Goal: Task Accomplishment & Management: Manage account settings

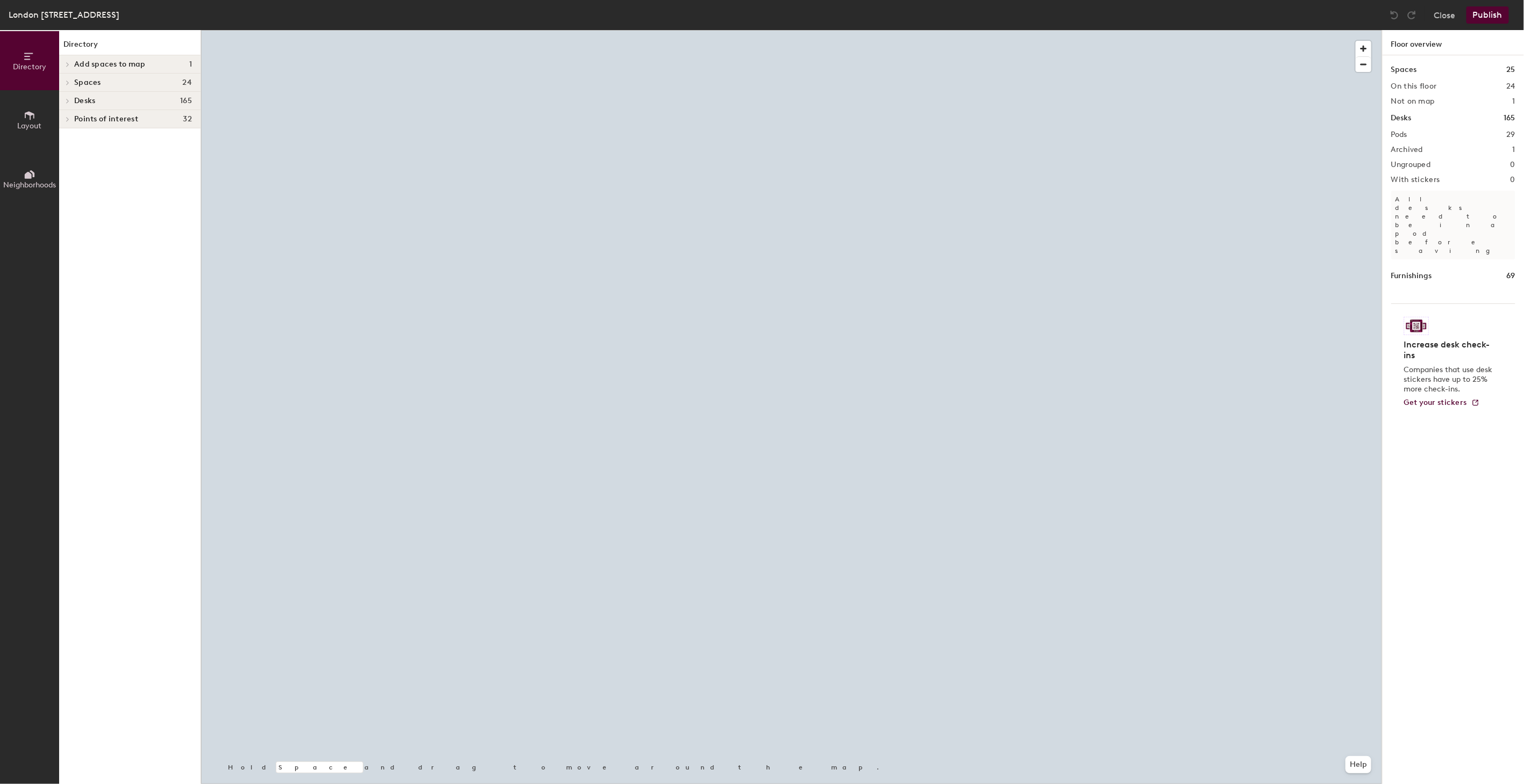
click at [428, 30] on div at bounding box center [791, 30] width 1181 height 0
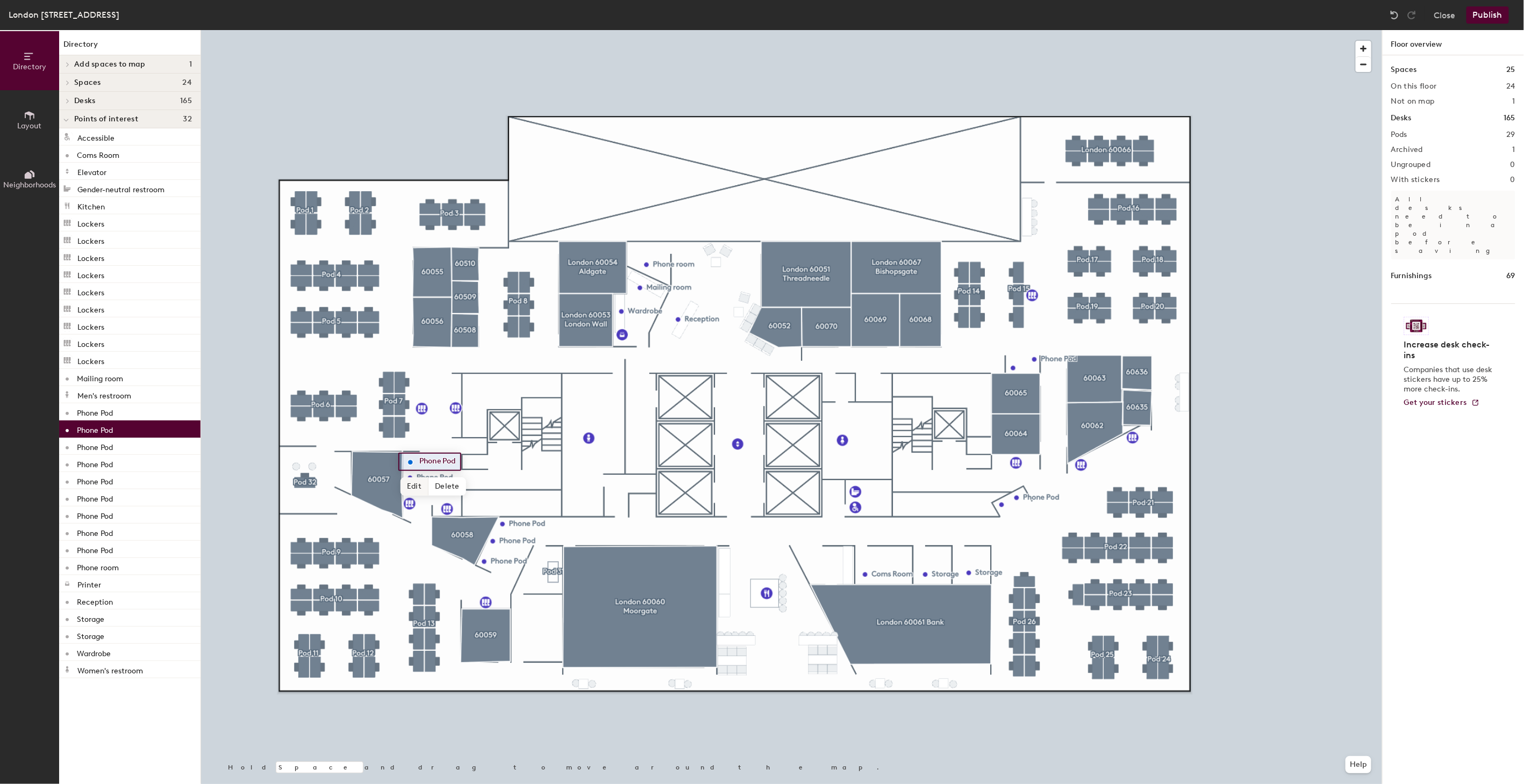
click at [415, 485] on span "Edit" at bounding box center [414, 486] width 28 height 18
type input "Northern Pod"
click at [412, 505] on span "Edit" at bounding box center [414, 502] width 28 height 18
type input "Central Pod"
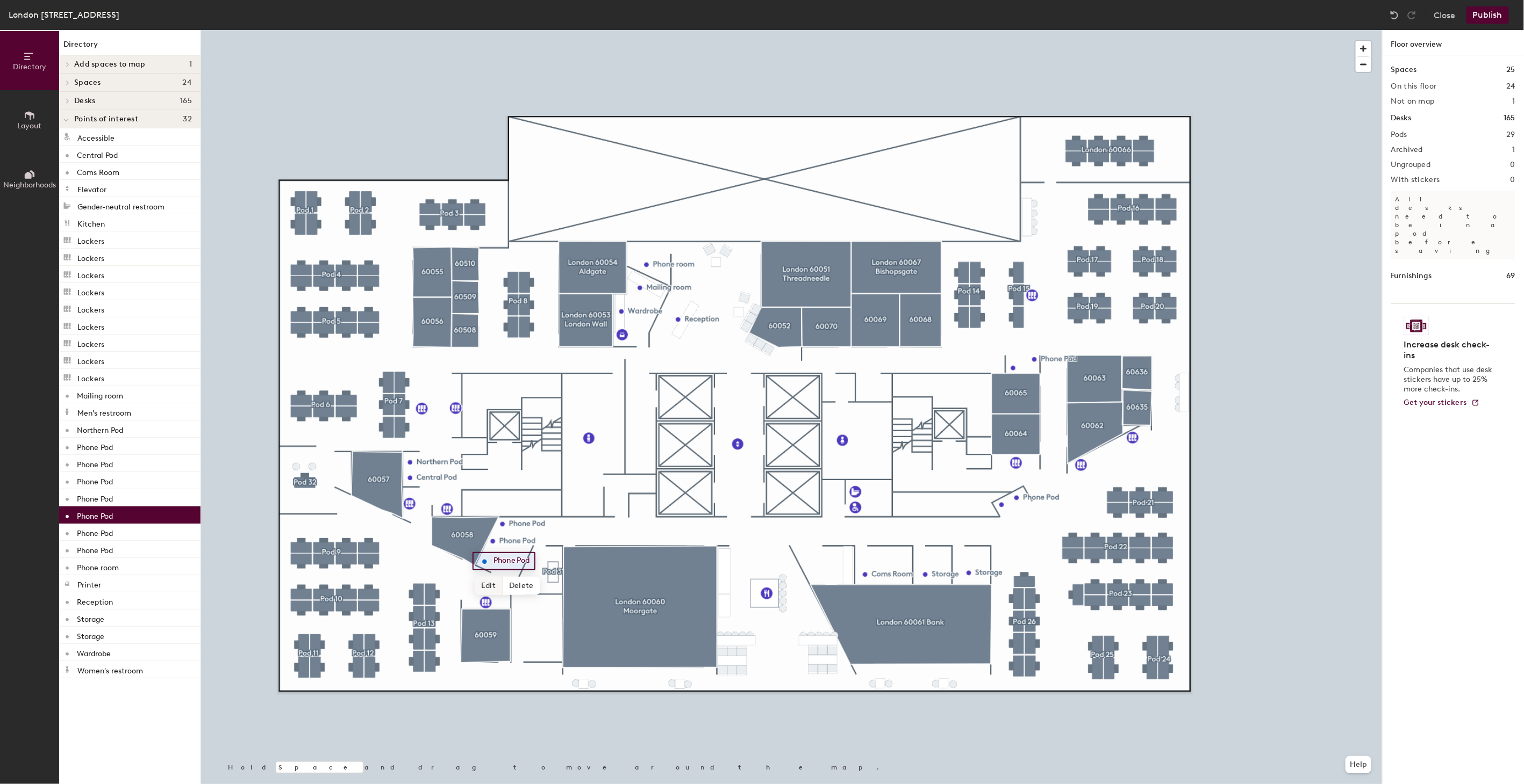
click at [490, 586] on span "Edit" at bounding box center [488, 586] width 28 height 18
type input "District Pod"
click at [491, 562] on span "Edit" at bounding box center [497, 565] width 28 height 18
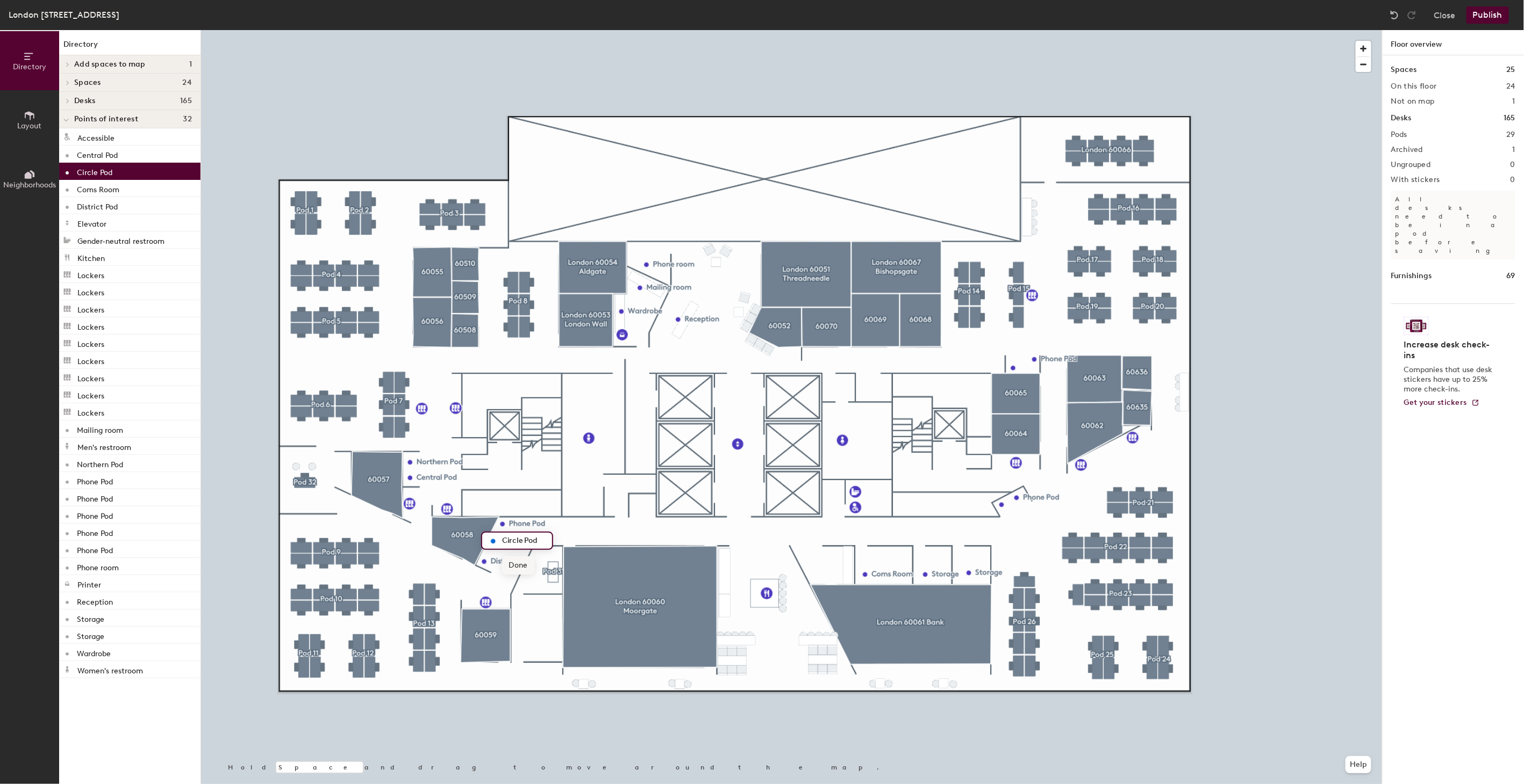
type input "Circle Pod"
click at [509, 547] on span "Edit" at bounding box center [506, 548] width 28 height 18
type input "Piccadily Pod"
click at [509, 547] on span "Edit" at bounding box center [506, 548] width 28 height 18
click at [539, 522] on input "Piccadily Pod" at bounding box center [540, 523] width 63 height 15
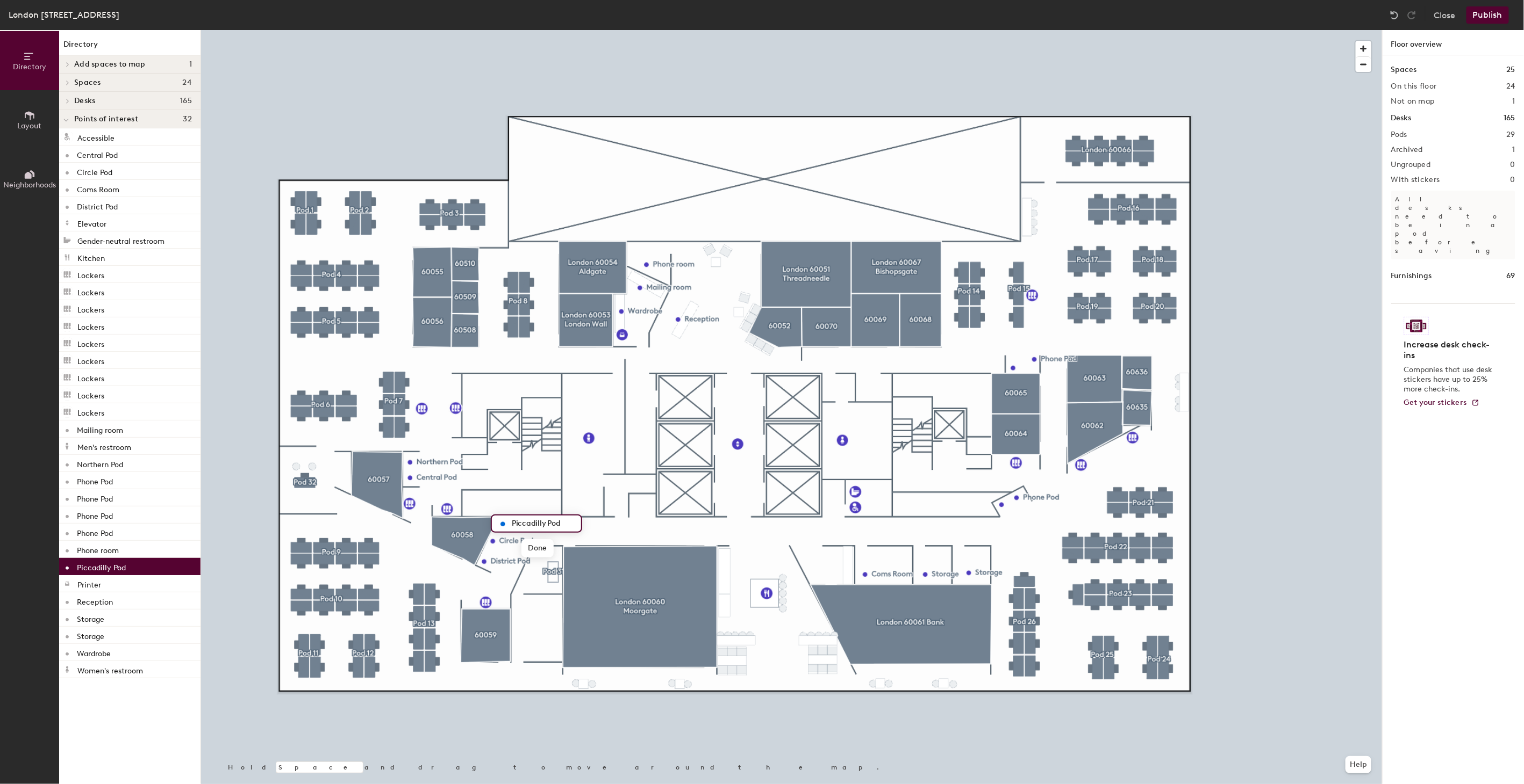
type input "Piccadilly Pod"
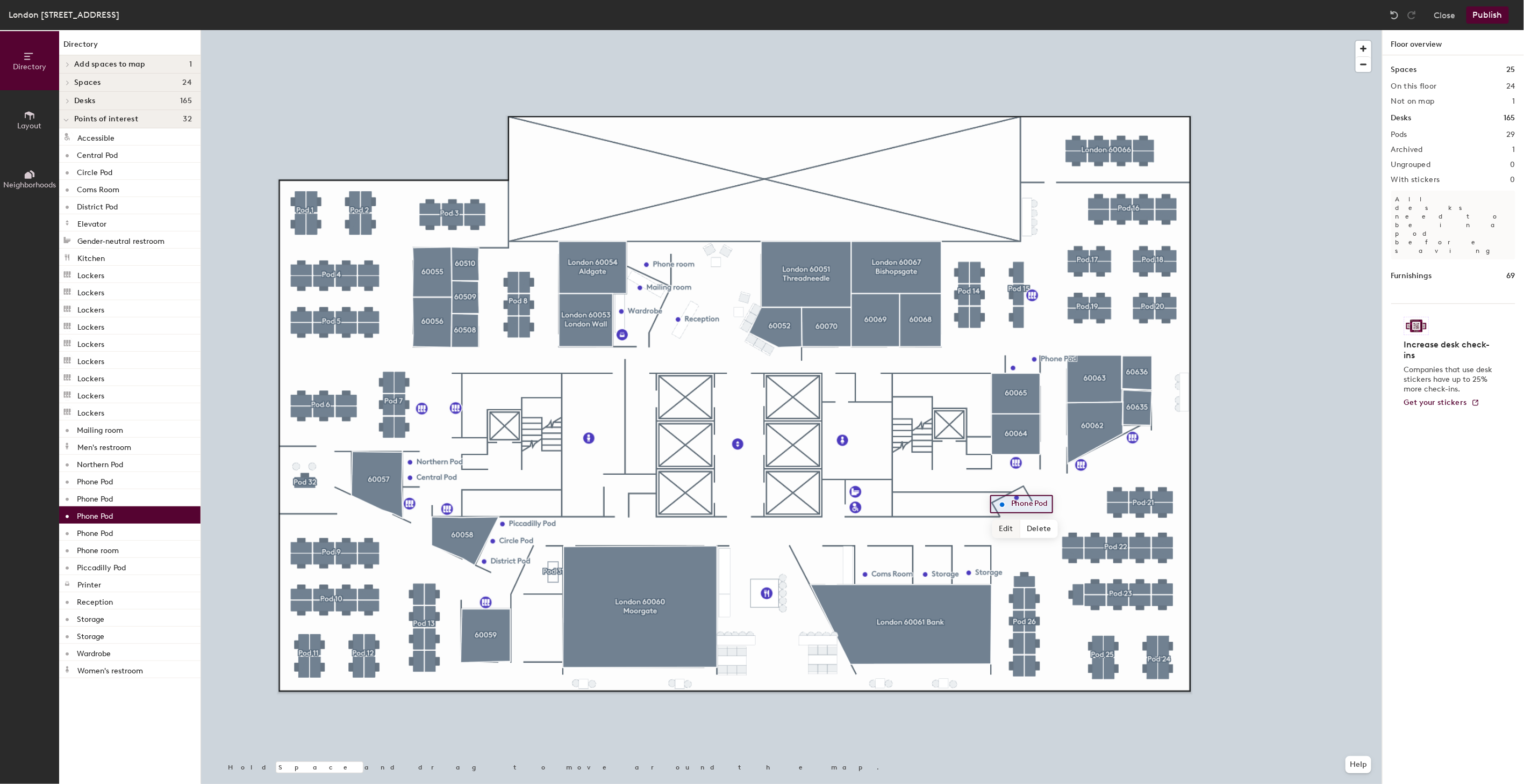
click at [1009, 528] on span "Edit" at bounding box center [1006, 528] width 28 height 18
type input "Victoria Pod"
click at [1022, 523] on span "Edit" at bounding box center [1021, 522] width 28 height 18
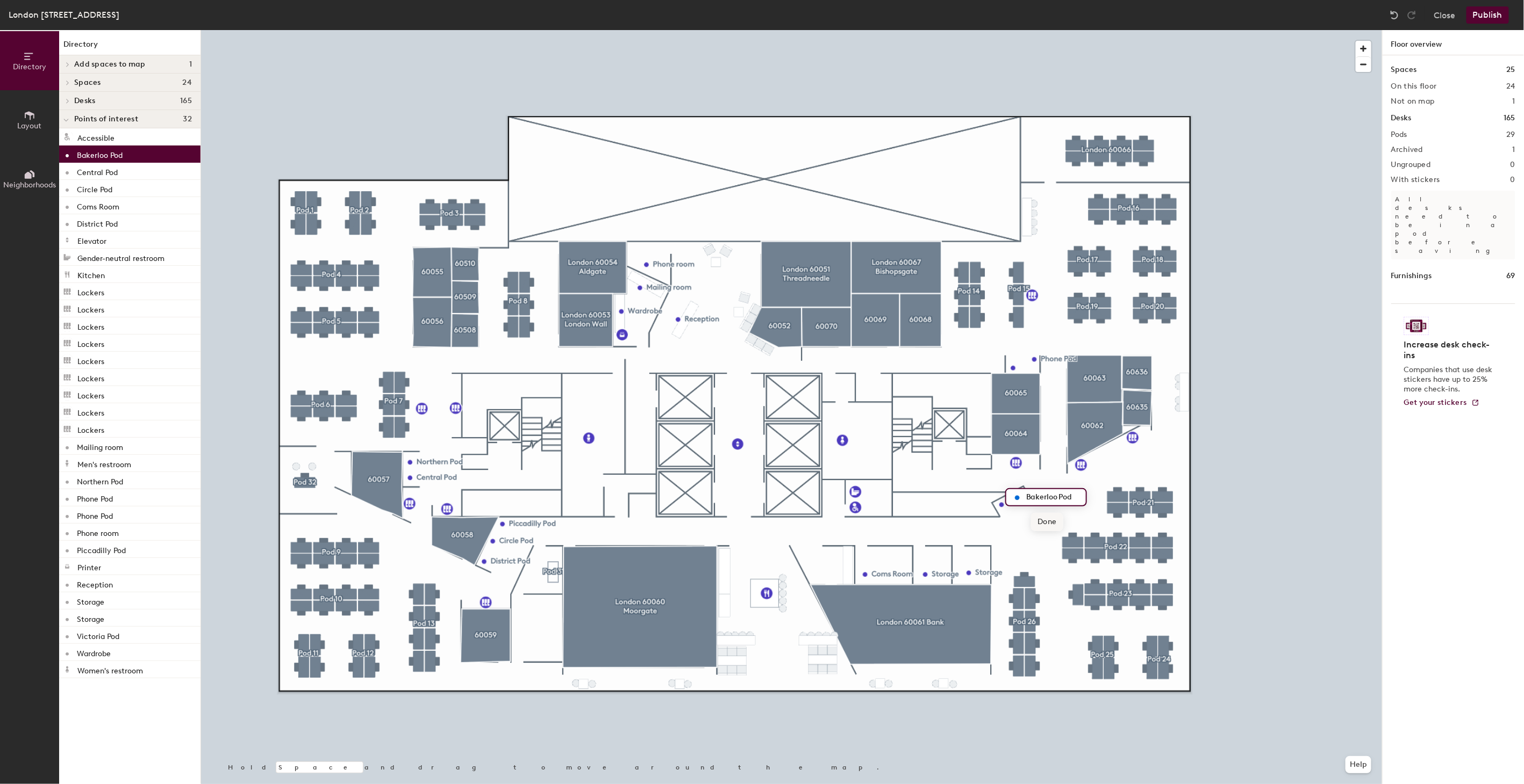
type input "Bakerloo Pod"
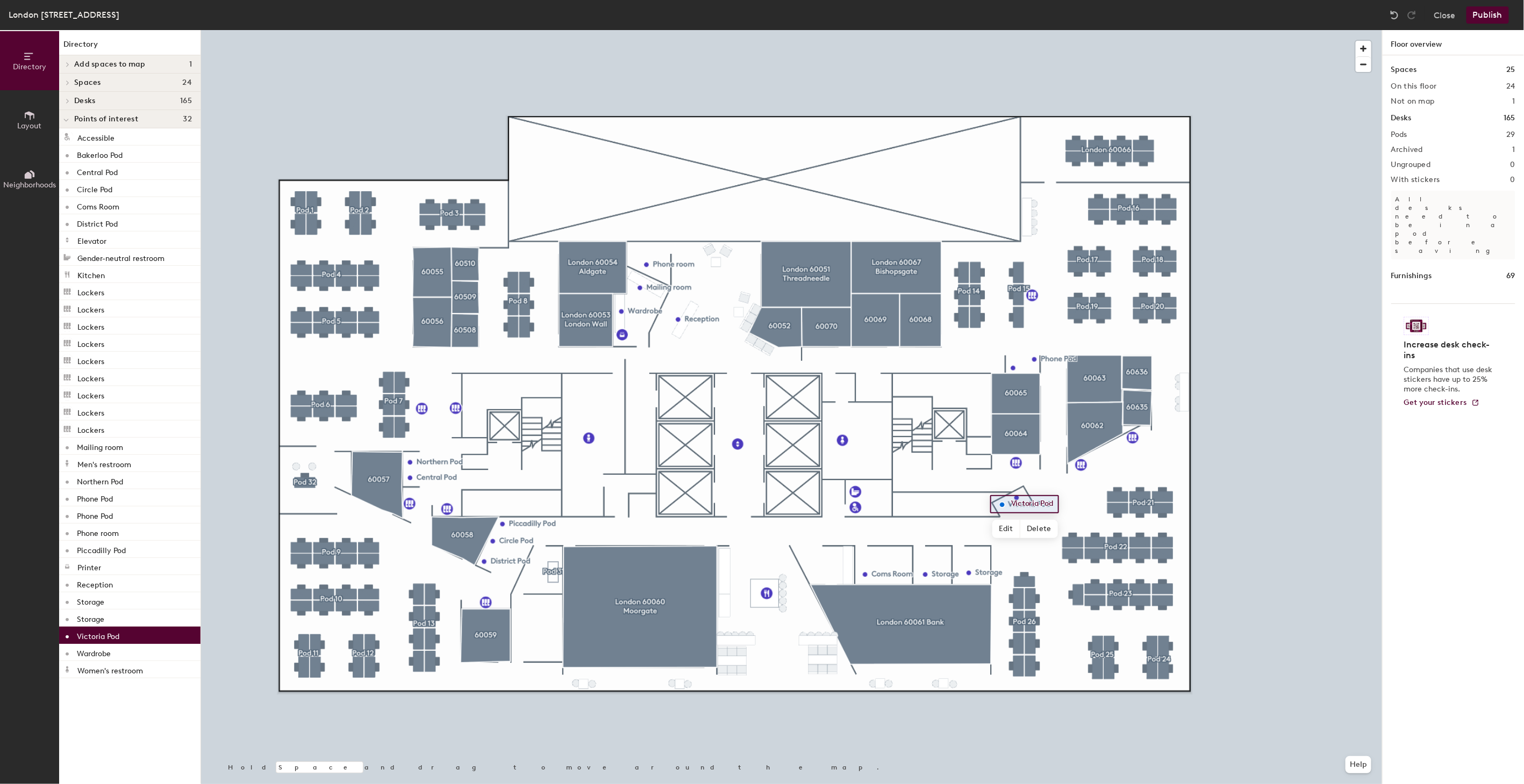
click at [1102, 30] on div at bounding box center [791, 30] width 1181 height 0
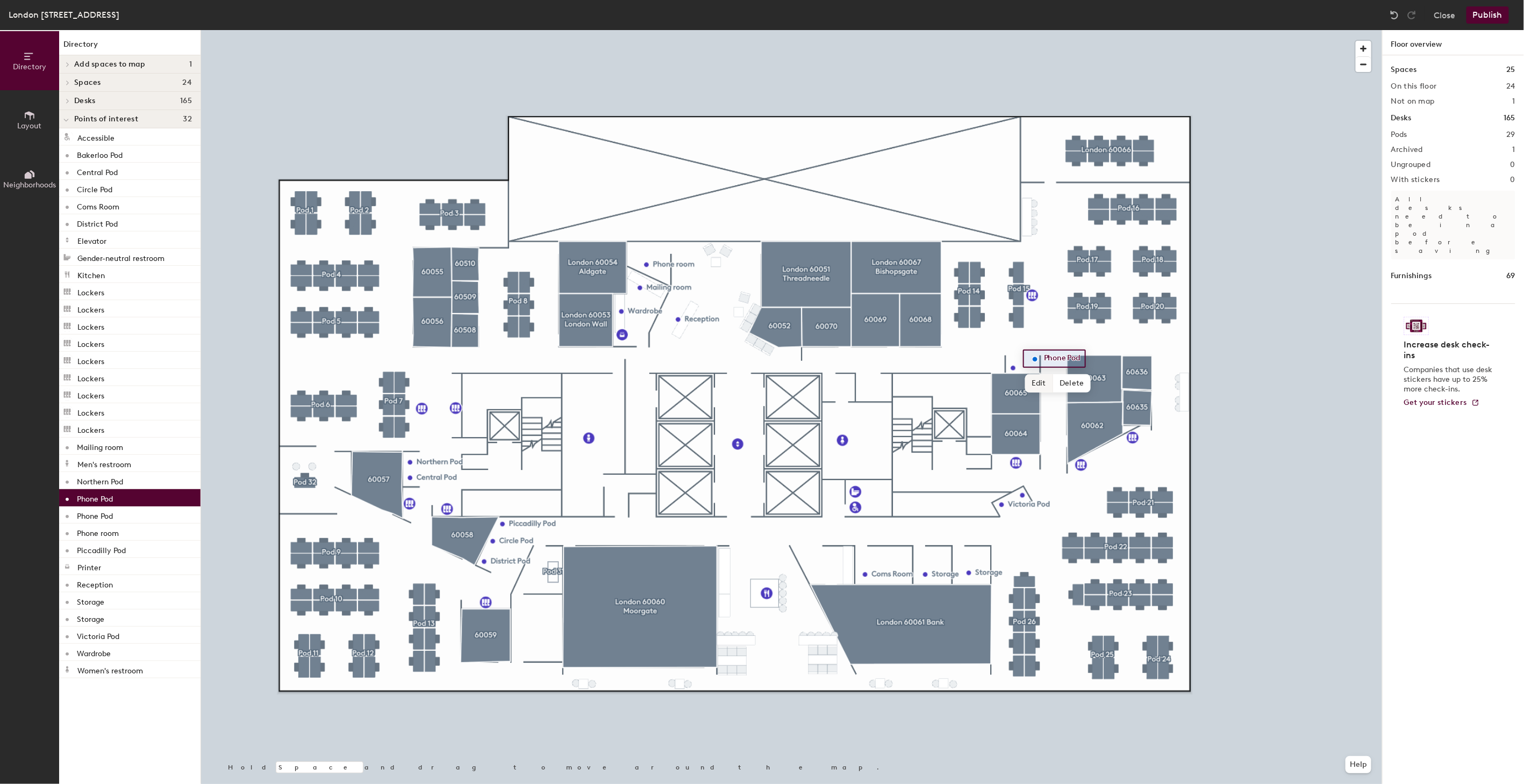
click at [1039, 383] on span "Edit" at bounding box center [1039, 383] width 28 height 18
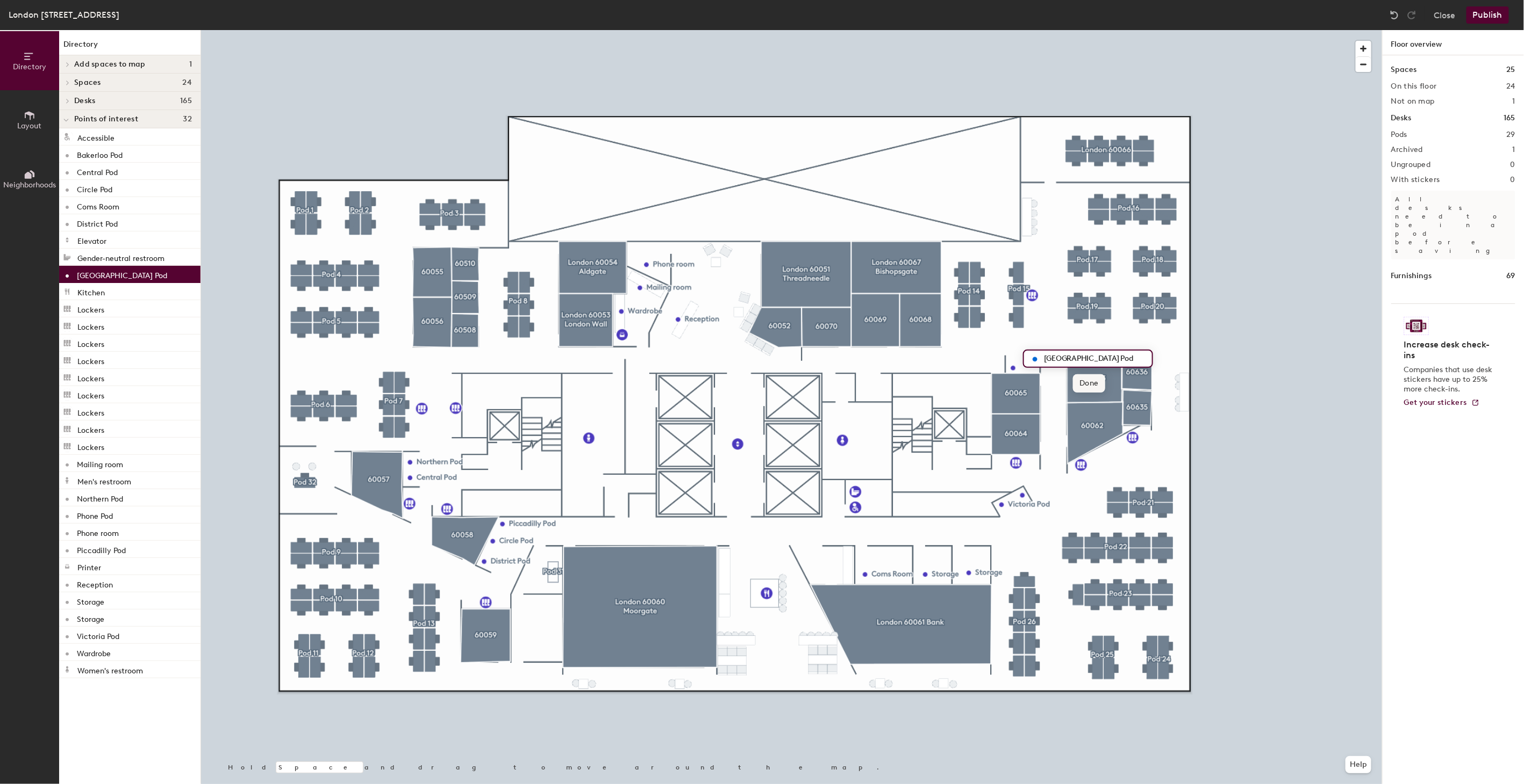
type input "Hammersmith & City Pod"
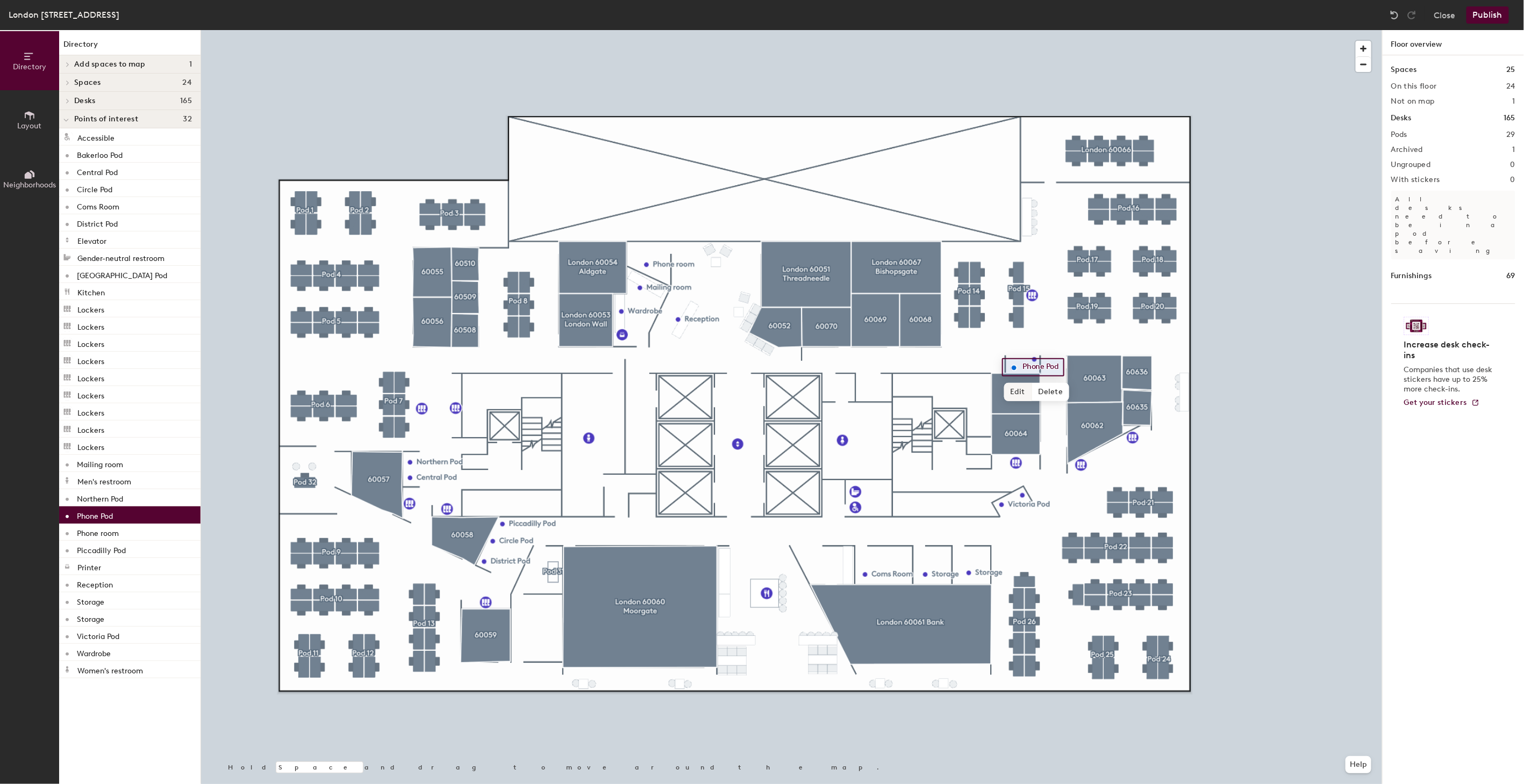
click at [1016, 391] on span "Edit" at bounding box center [1018, 392] width 28 height 18
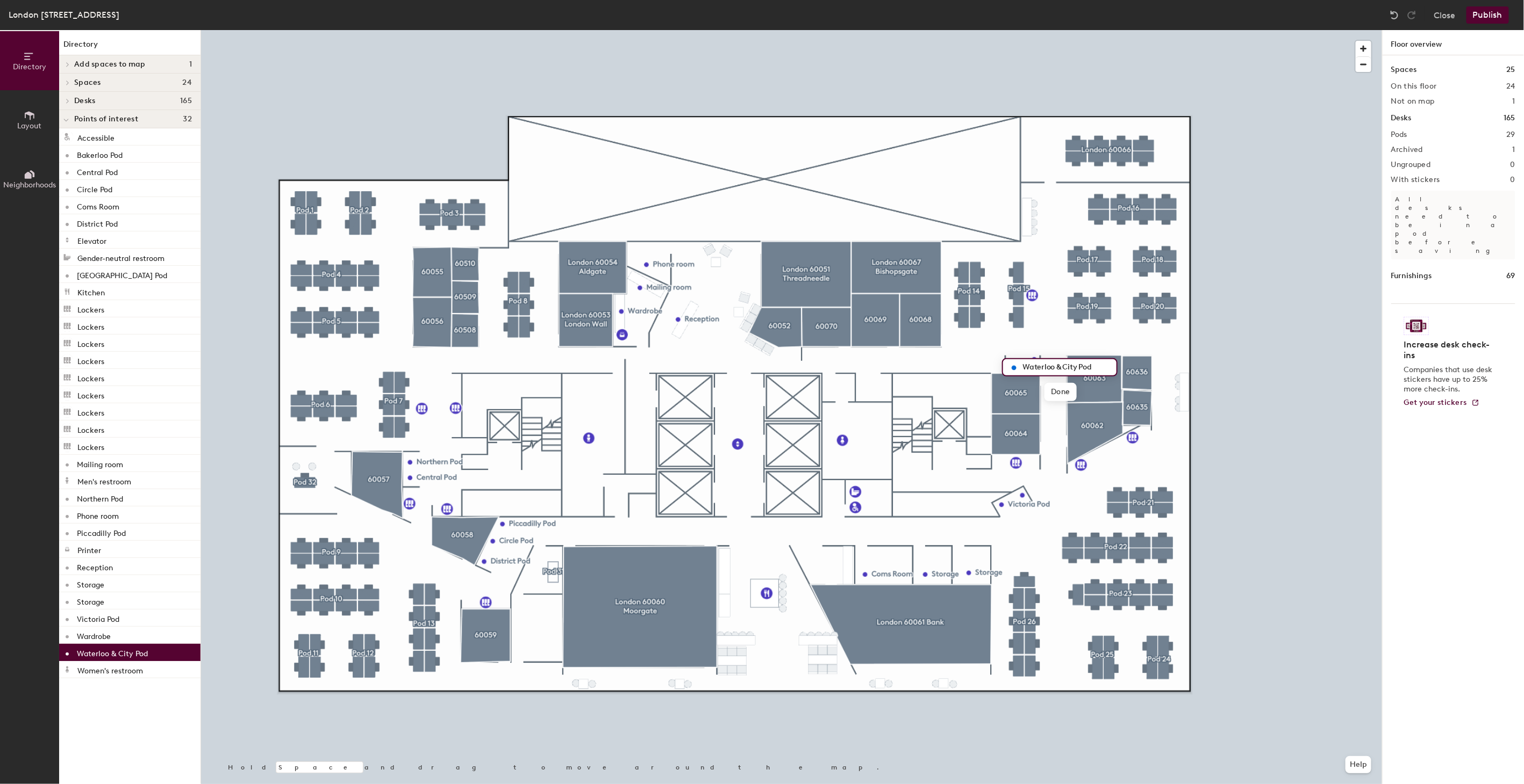
type input "Waterloo & City Pod"
